Goal: Entertainment & Leisure: Consume media (video, audio)

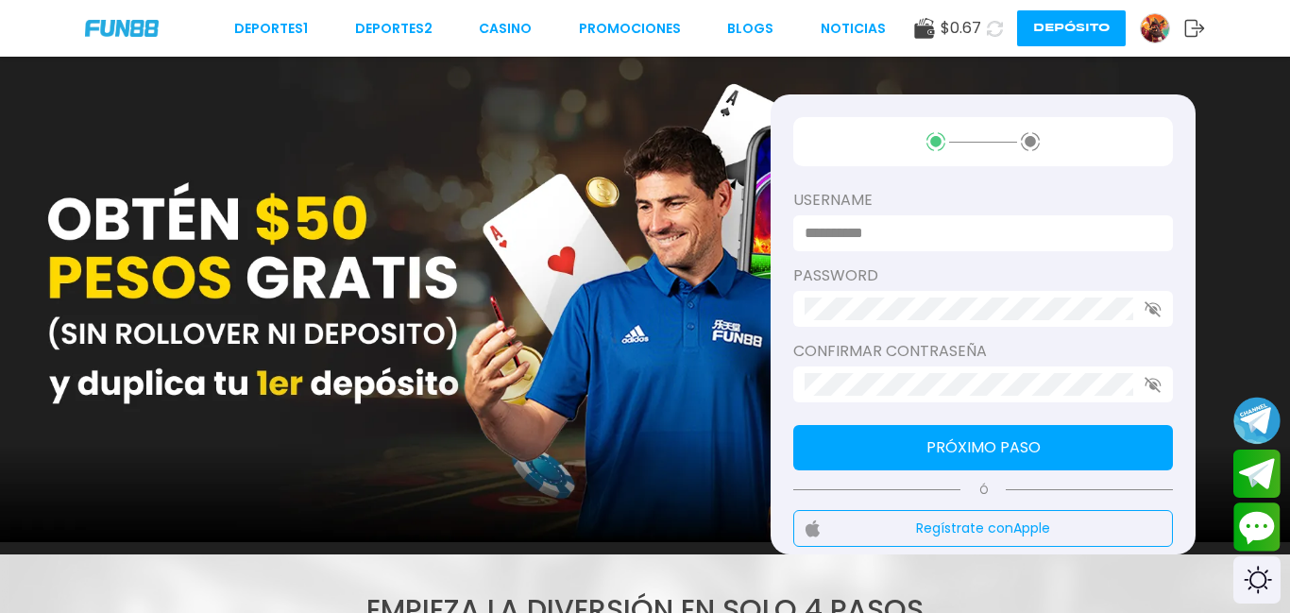
click at [832, 228] on input at bounding box center [978, 233] width 346 height 23
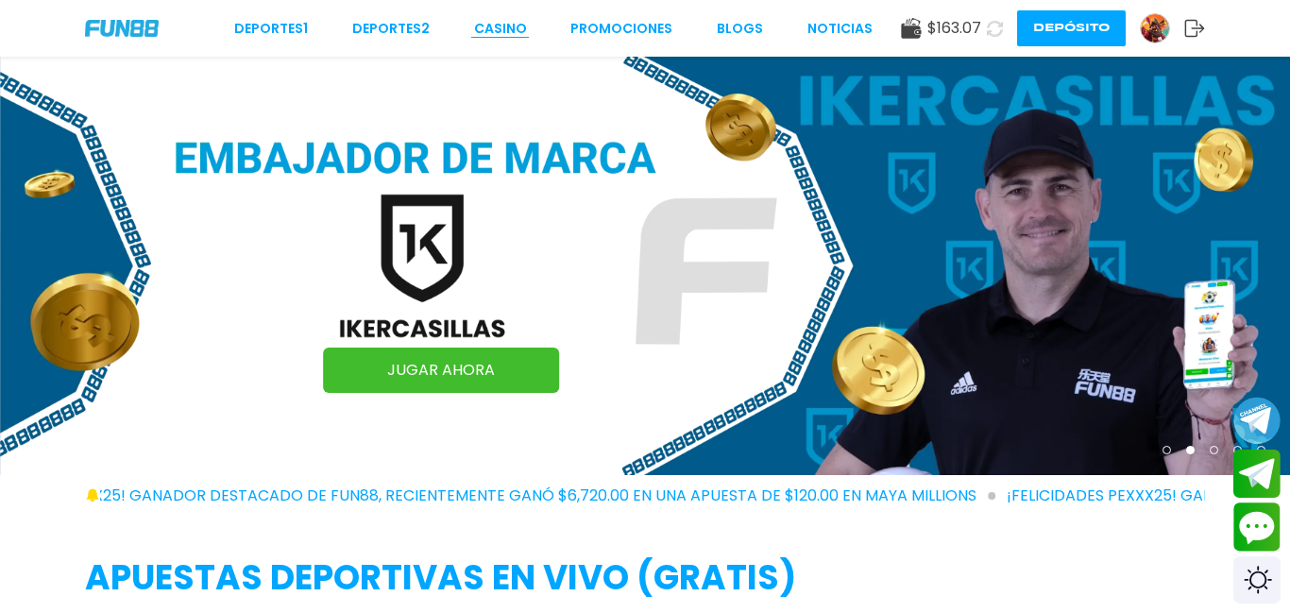
click at [504, 24] on link "CASINO" at bounding box center [500, 29] width 53 height 20
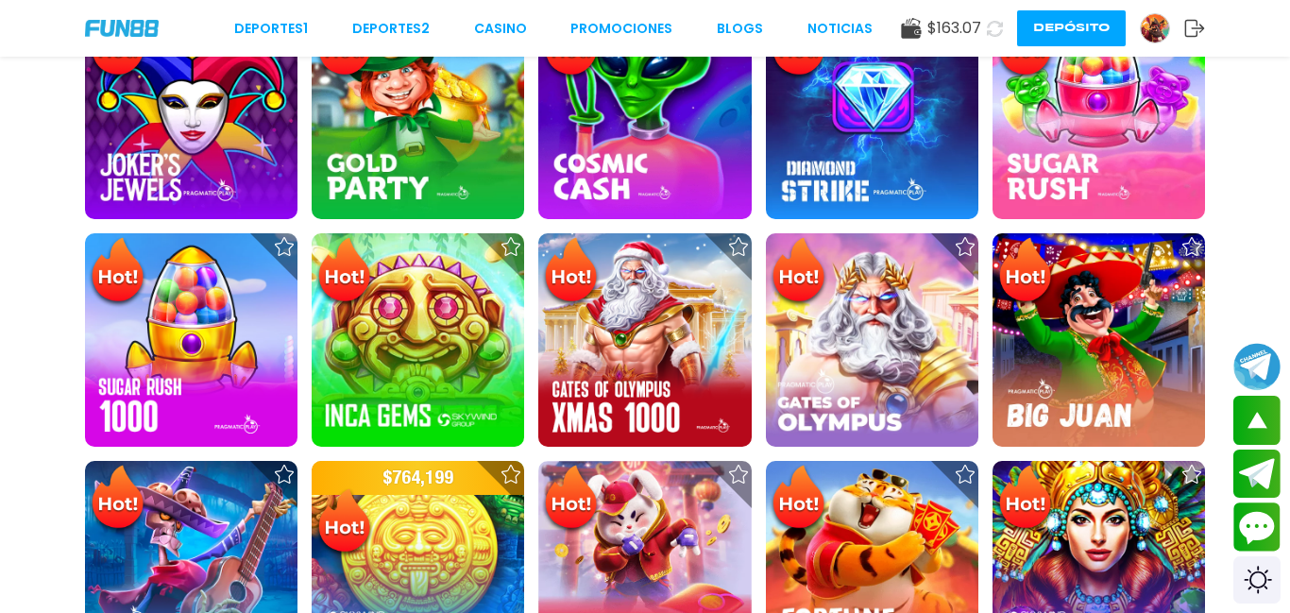
scroll to position [642, 0]
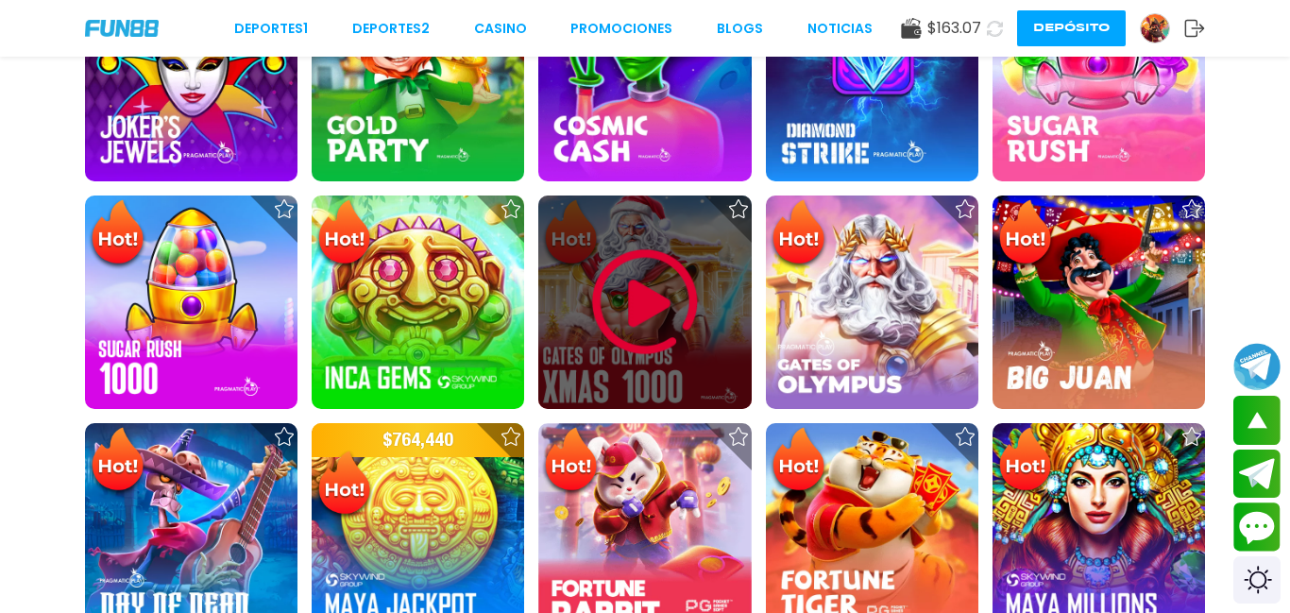
click at [648, 310] on img at bounding box center [644, 302] width 113 height 113
